Goal: Information Seeking & Learning: Understand process/instructions

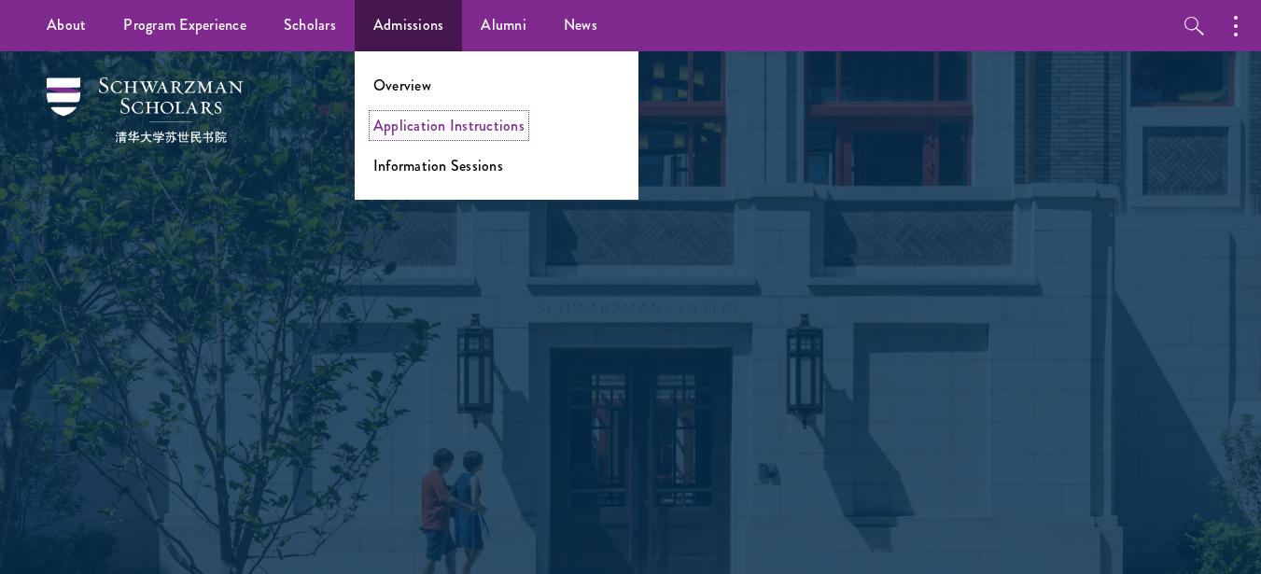
click at [450, 116] on link "Application Instructions" at bounding box center [448, 125] width 151 height 21
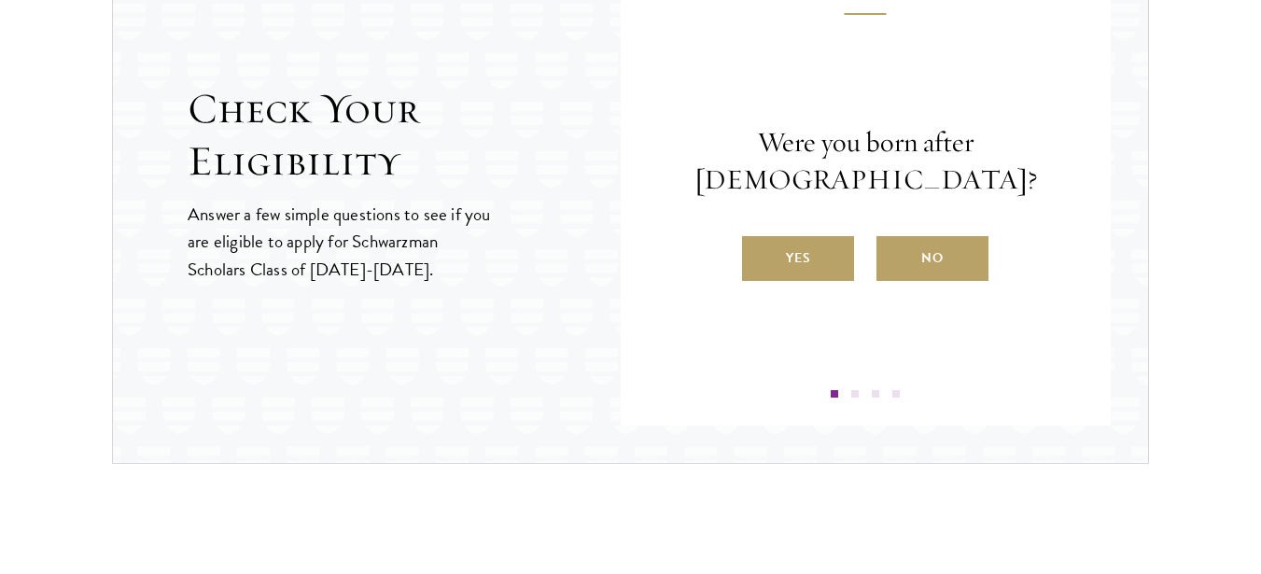
scroll to position [2073, 0]
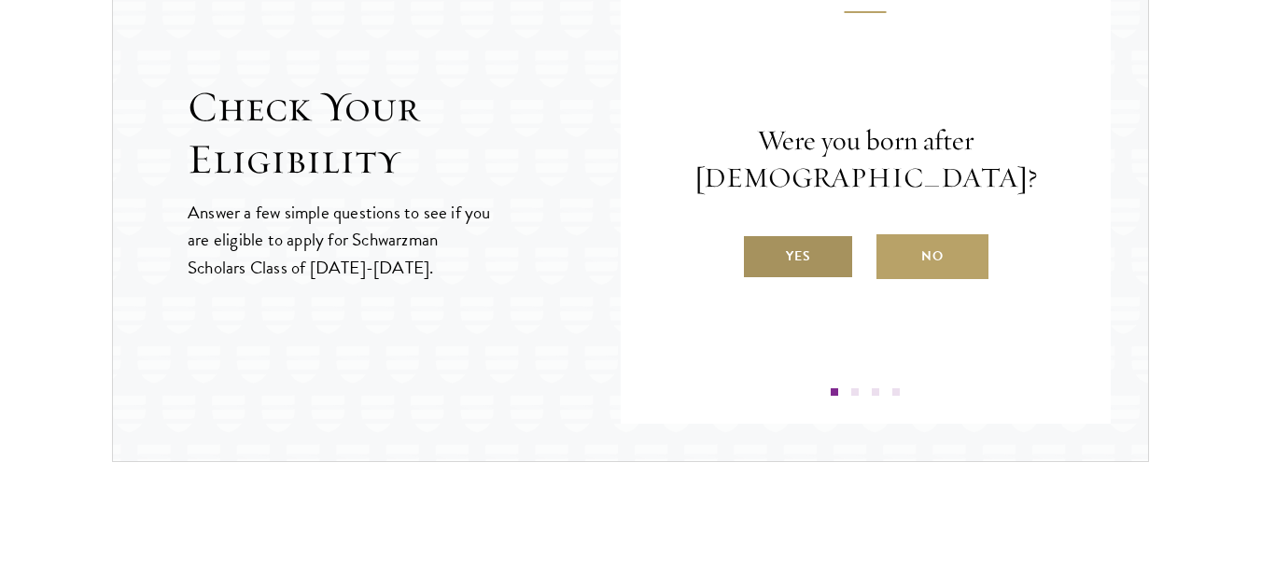
click at [787, 255] on label "Yes" at bounding box center [798, 256] width 112 height 45
click at [759, 253] on input "Yes" at bounding box center [750, 244] width 17 height 17
radio input "true"
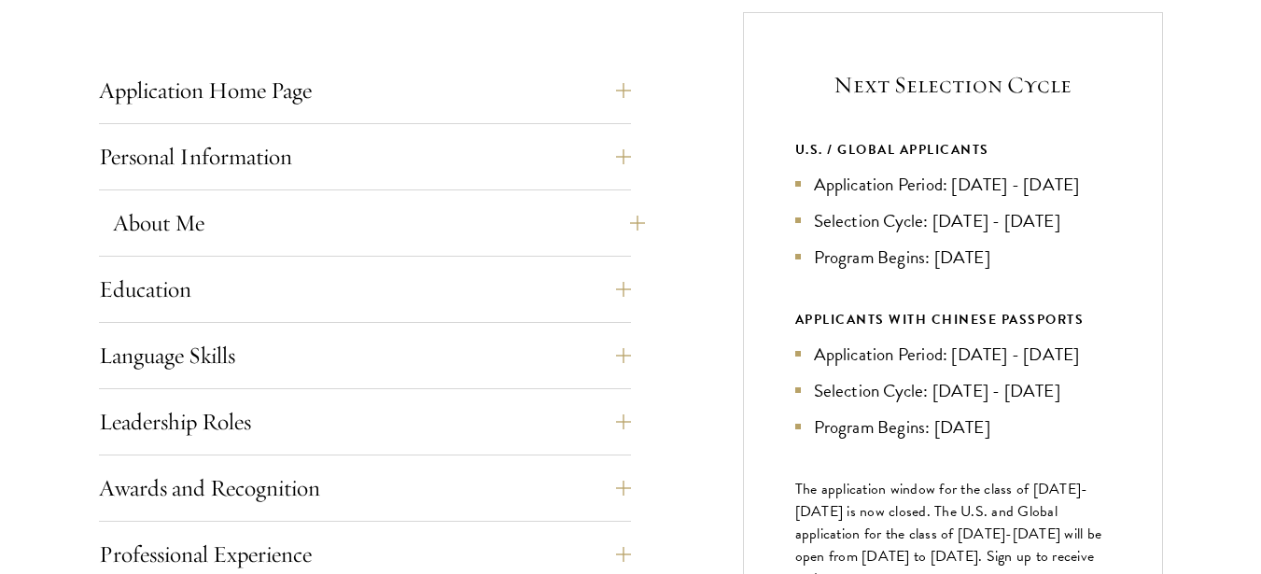
scroll to position [754, 0]
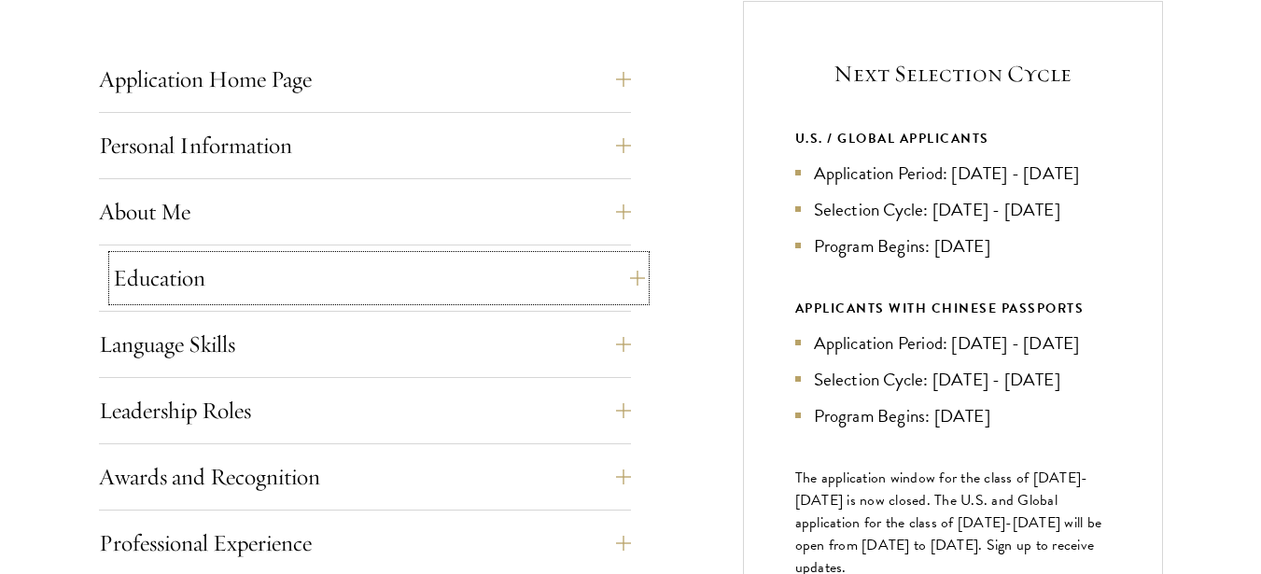
click at [632, 273] on button "Education" at bounding box center [379, 278] width 532 height 45
